Goal: Find specific page/section: Find specific page/section

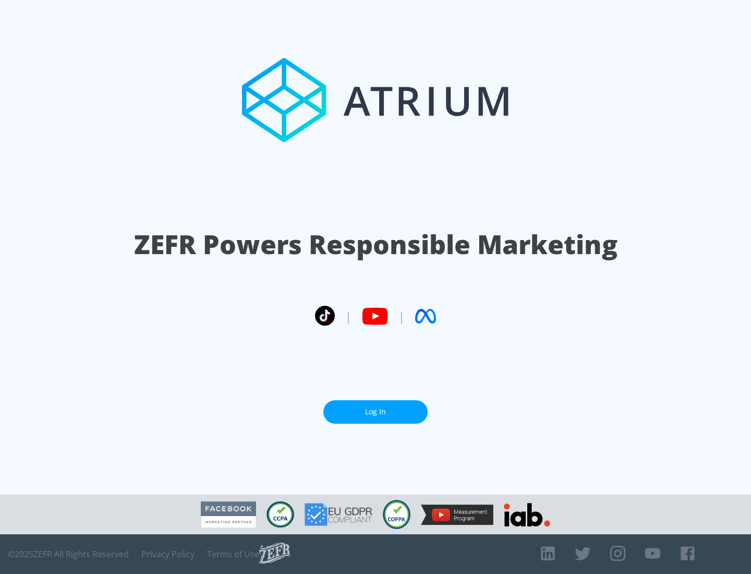
click at [376, 412] on link "Log In" at bounding box center [375, 411] width 104 height 23
